Goal: Navigation & Orientation: Find specific page/section

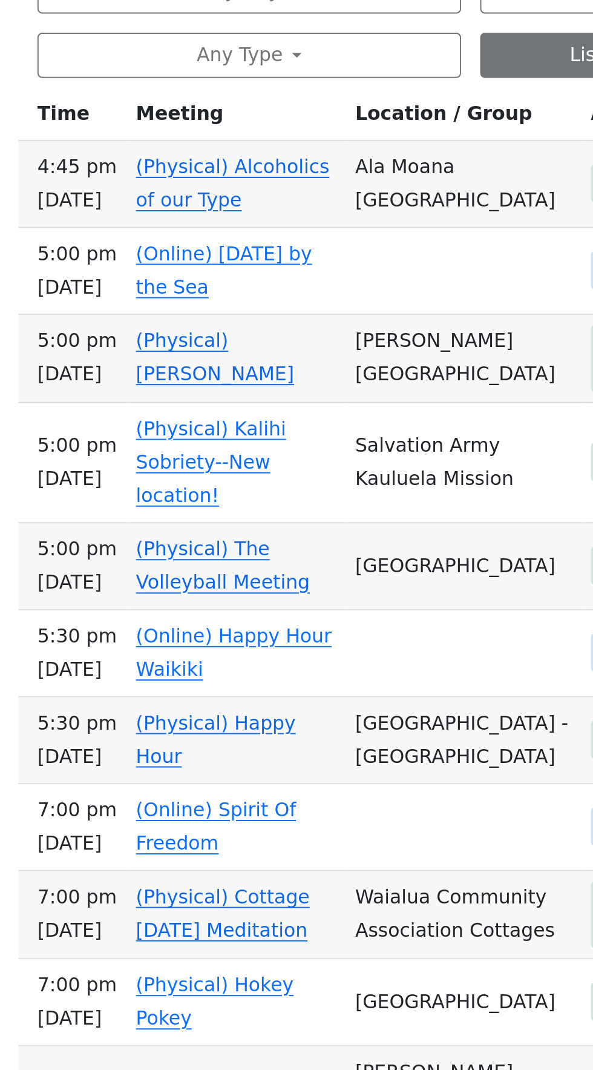
scroll to position [211, 0]
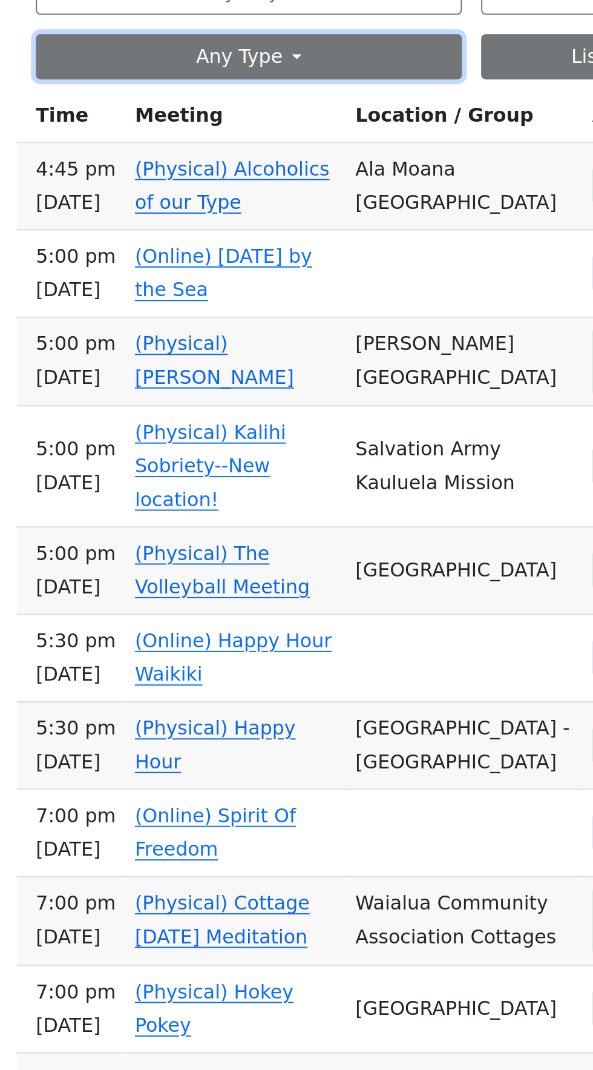
click at [207, 361] on button "Any Type" at bounding box center [184, 349] width 216 height 23
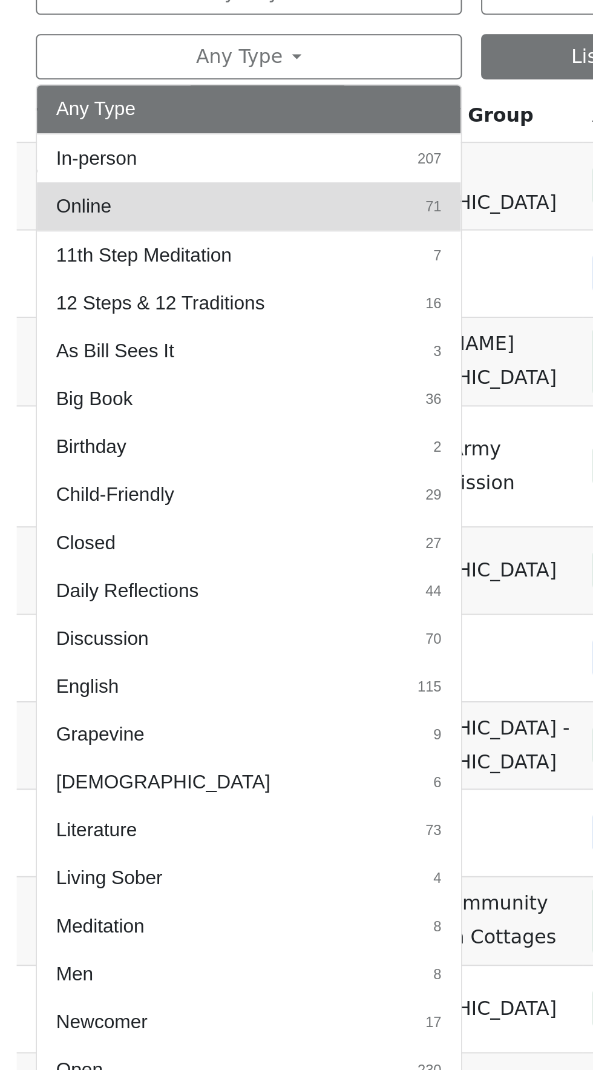
click at [111, 432] on span "Online" at bounding box center [101, 425] width 28 height 15
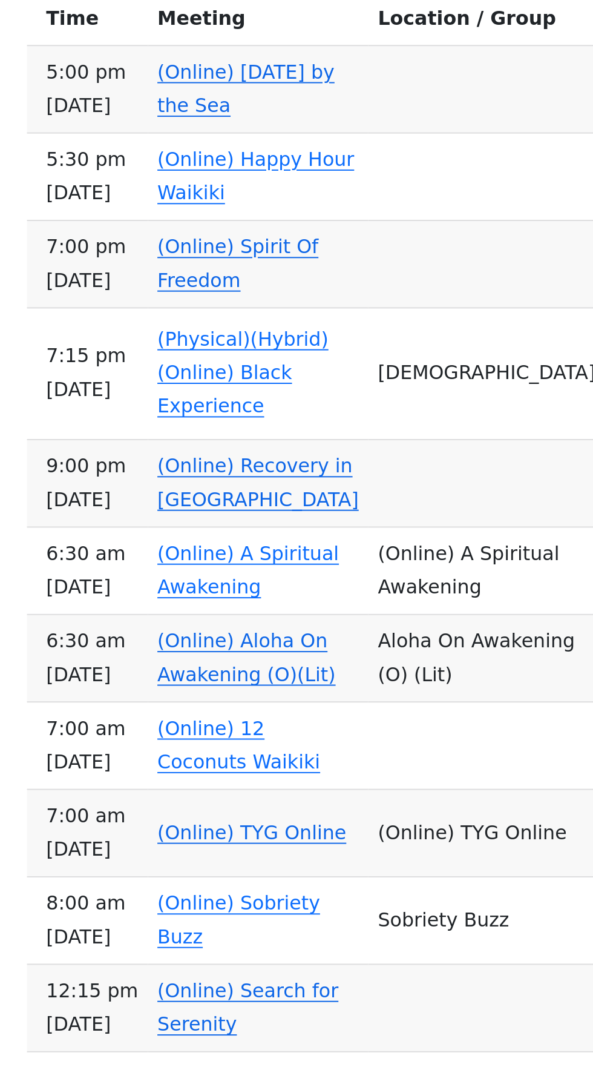
scroll to position [504, 0]
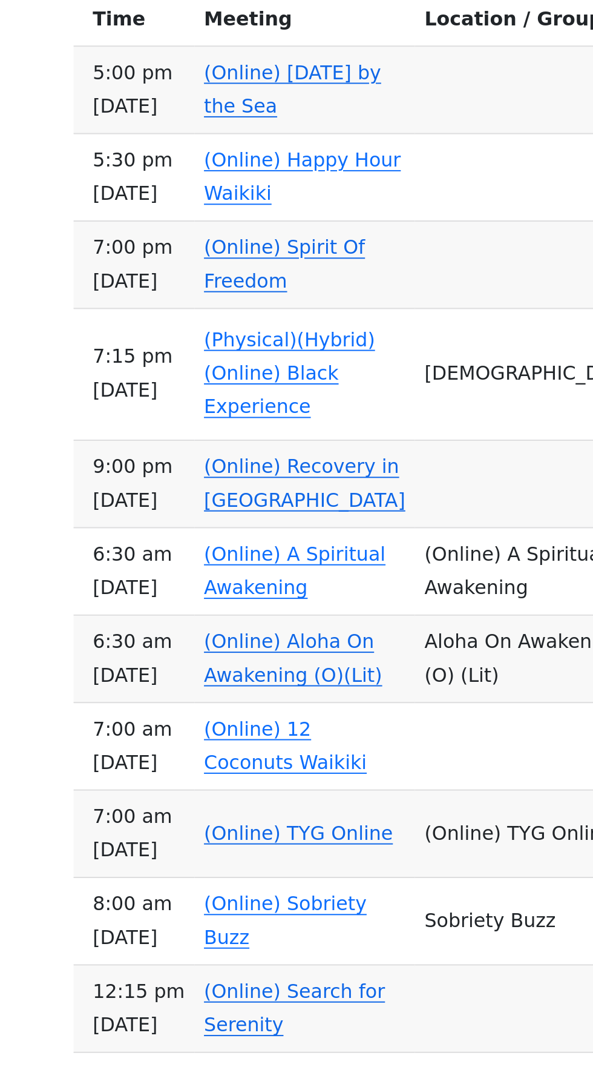
click at [210, 136] on link "(Online) [DATE] by the Sea" at bounding box center [178, 122] width 90 height 28
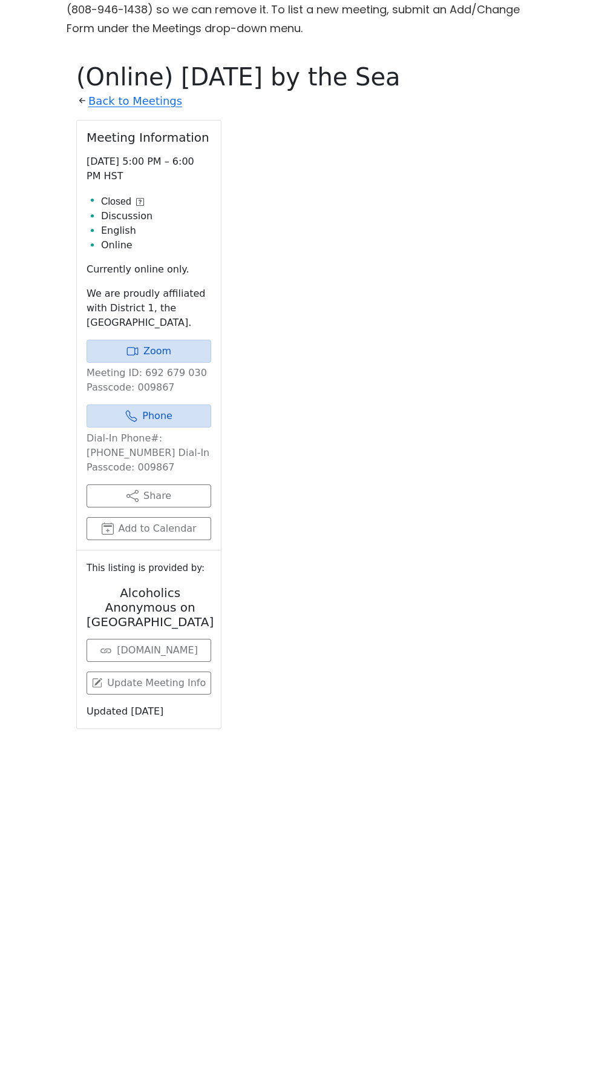
scroll to position [399, 0]
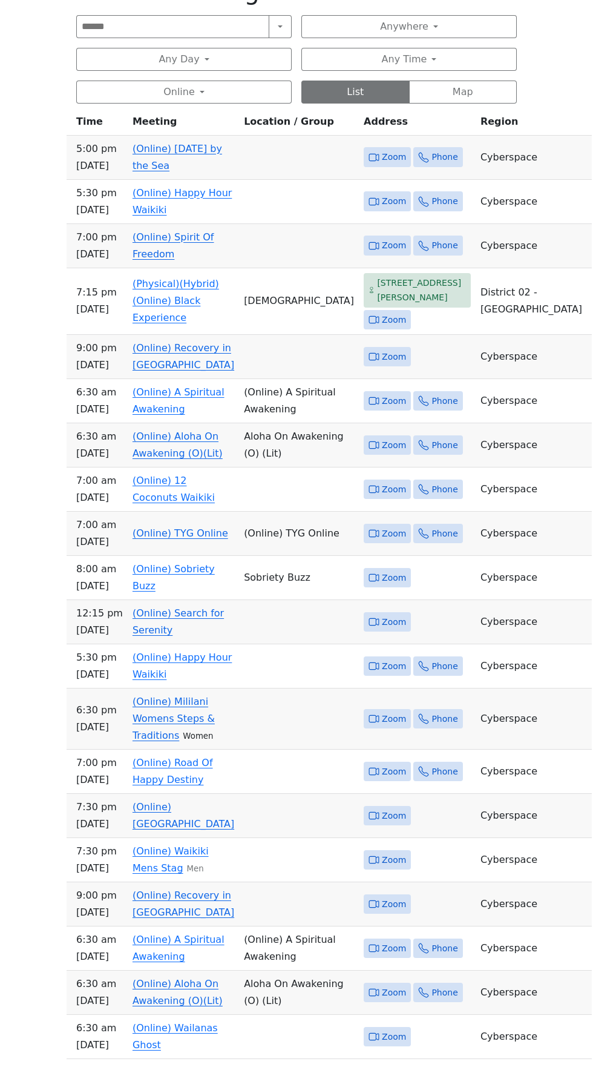
scroll to position [459, 0]
